Goal: Task Accomplishment & Management: Manage account settings

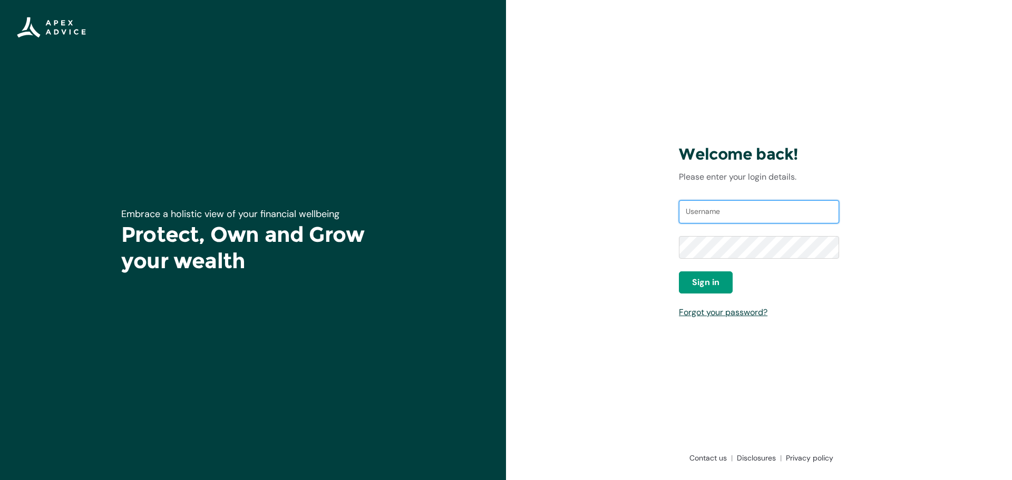
click at [698, 209] on input "Username" at bounding box center [759, 211] width 160 height 23
type input "[EMAIL_ADDRESS][DOMAIN_NAME]"
click at [714, 278] on span "Sign in" at bounding box center [705, 282] width 27 height 13
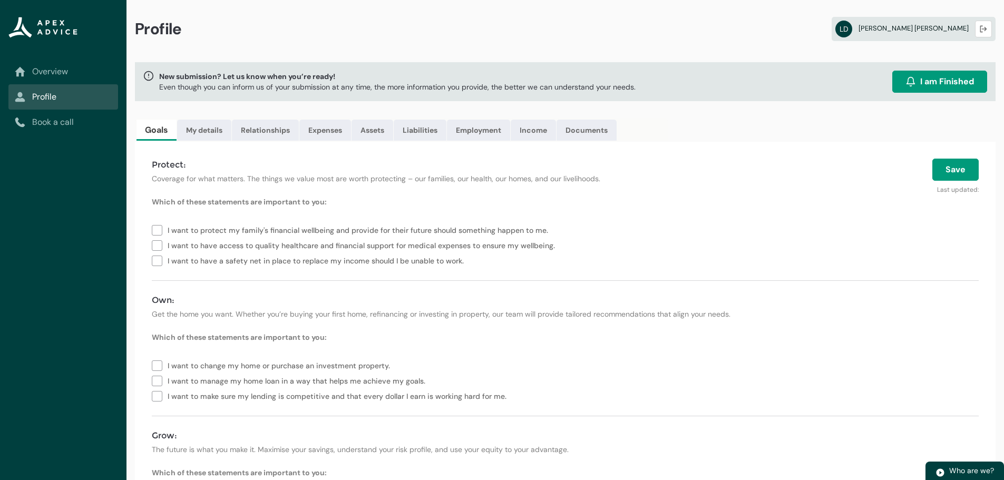
click at [954, 31] on span "Lutz Drews" at bounding box center [913, 28] width 110 height 9
